Goal: Register for event/course

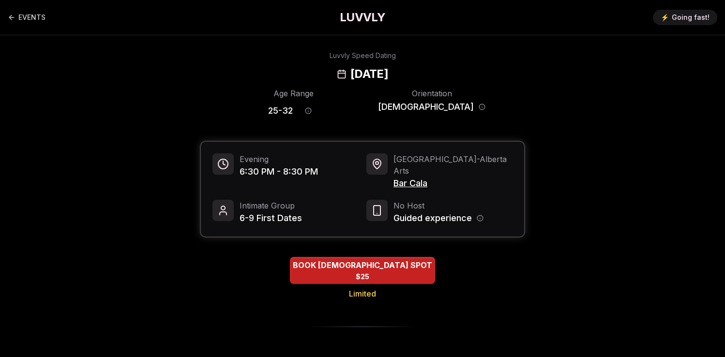
click at [374, 14] on h1 "LUVVLY" at bounding box center [362, 17] width 45 height 15
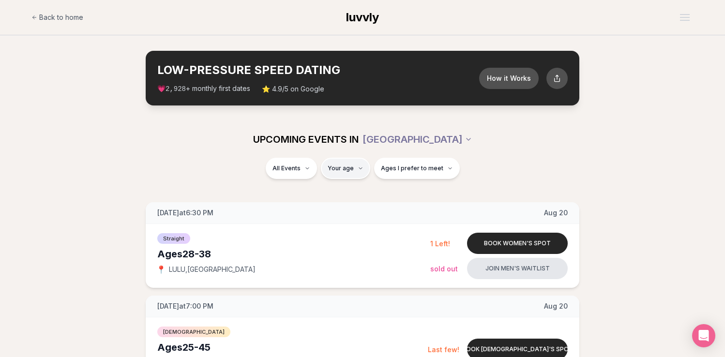
type input "**"
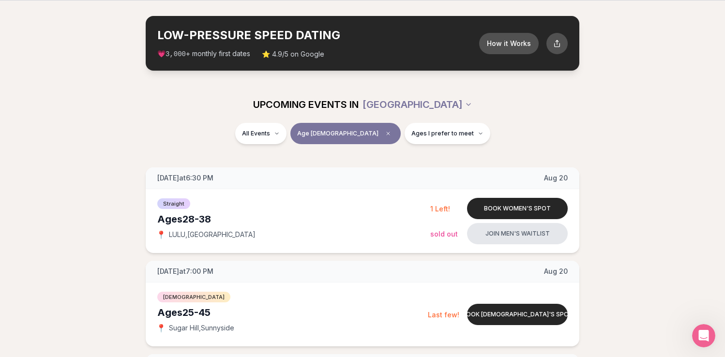
scroll to position [39, 0]
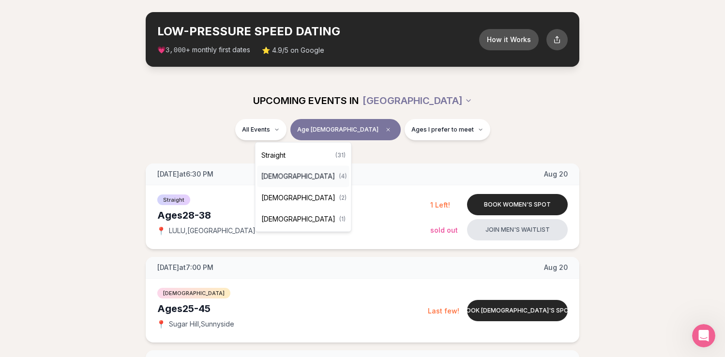
click at [302, 174] on span "[DEMOGRAPHIC_DATA]" at bounding box center [298, 177] width 74 height 10
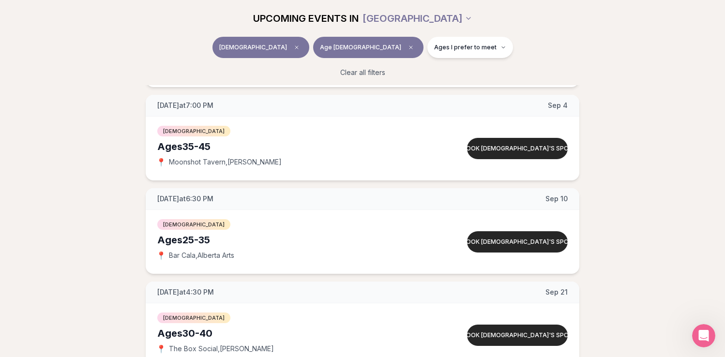
scroll to position [224, 0]
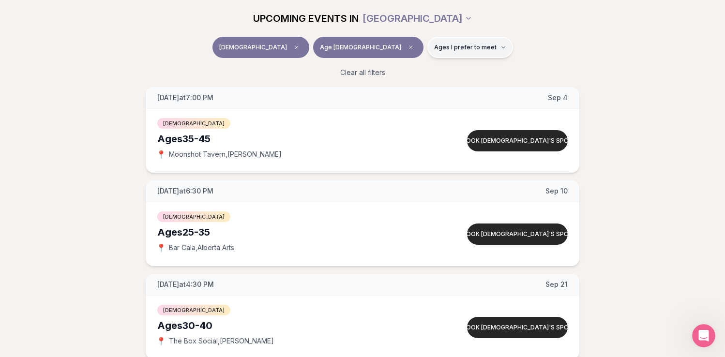
click at [458, 51] on button "Ages I prefer to meet" at bounding box center [470, 47] width 86 height 21
click at [443, 87] on span "Around my age" at bounding box center [420, 85] width 49 height 10
click at [390, 87] on button "Around my age" at bounding box center [387, 85] width 8 height 8
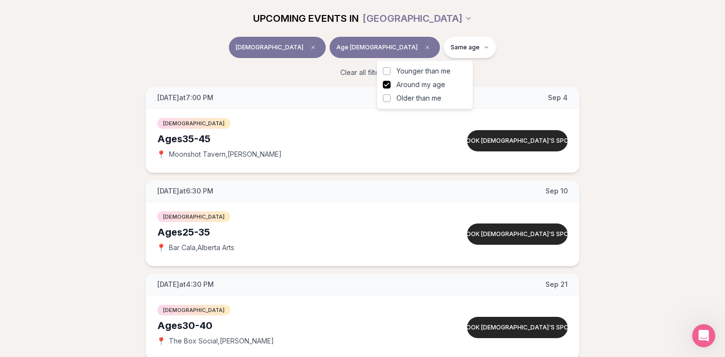
click at [424, 102] on span "Older than me" at bounding box center [418, 98] width 45 height 10
click at [390, 102] on button "Older than me" at bounding box center [387, 98] width 8 height 8
